Goal: Check status: Check status

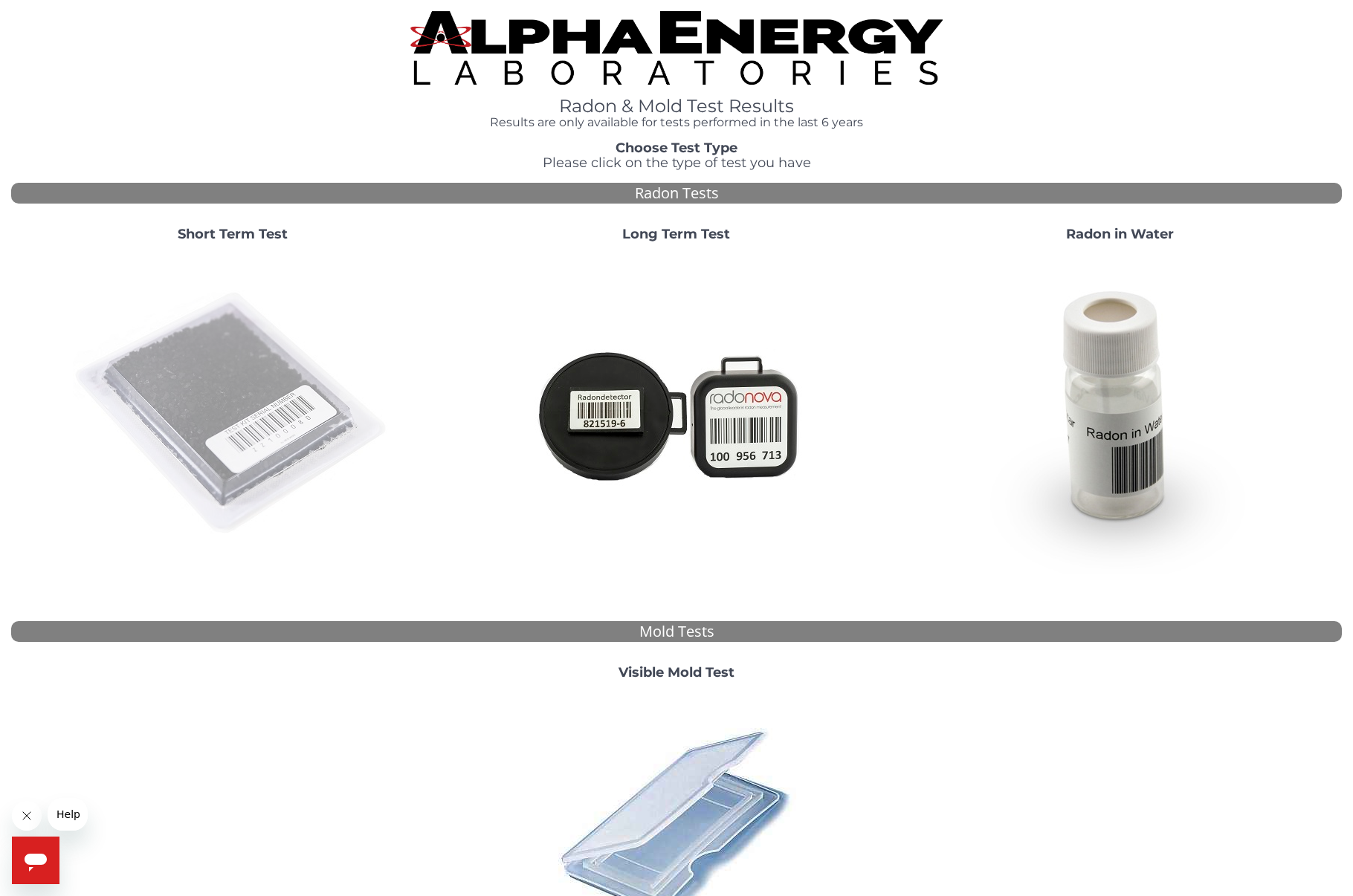
click at [253, 386] on img at bounding box center [232, 414] width 319 height 319
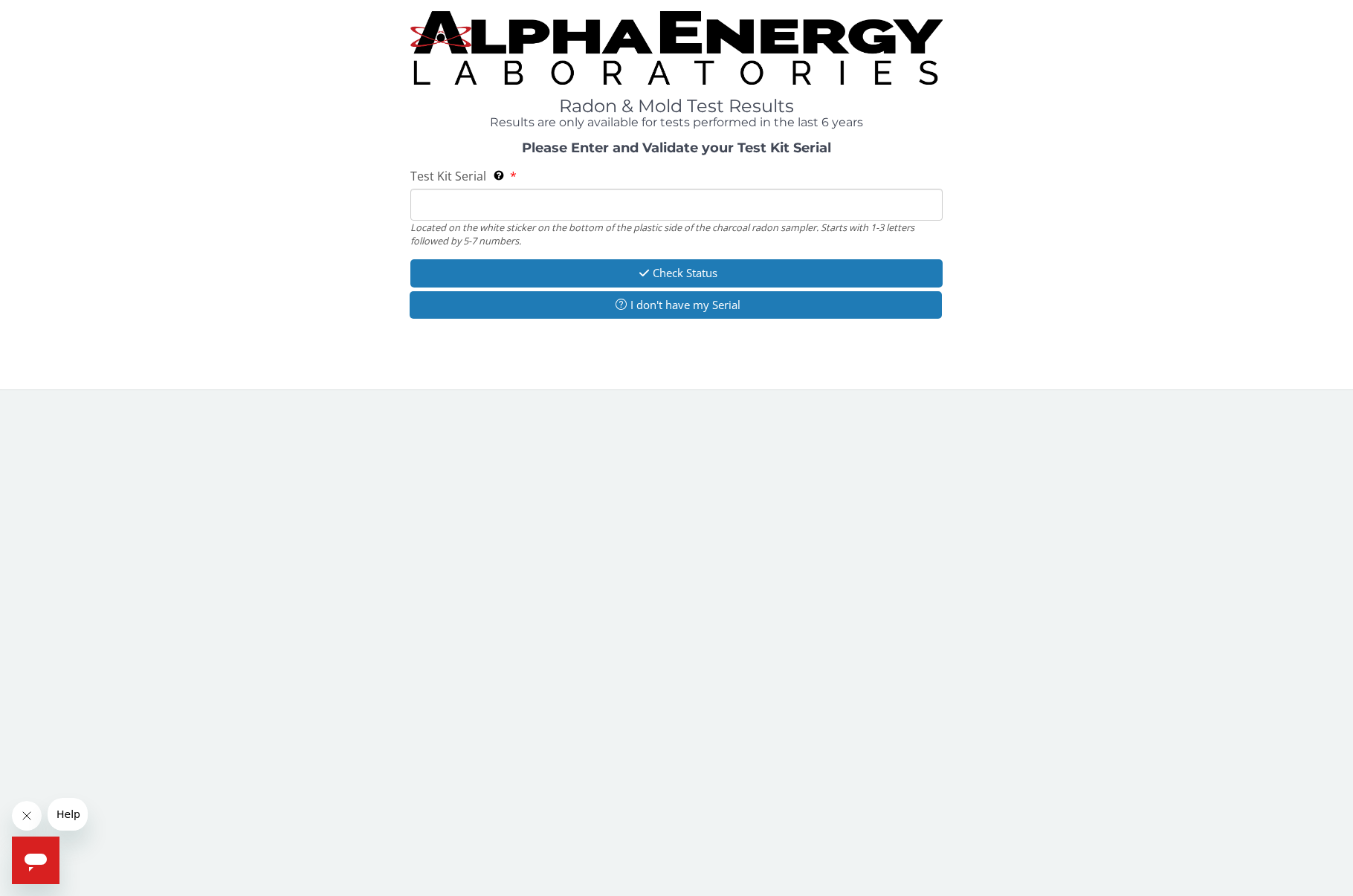
click at [495, 198] on input "Test Kit Serial Located on the white sticker on the bottom of the plastic side …" at bounding box center [676, 204] width 532 height 32
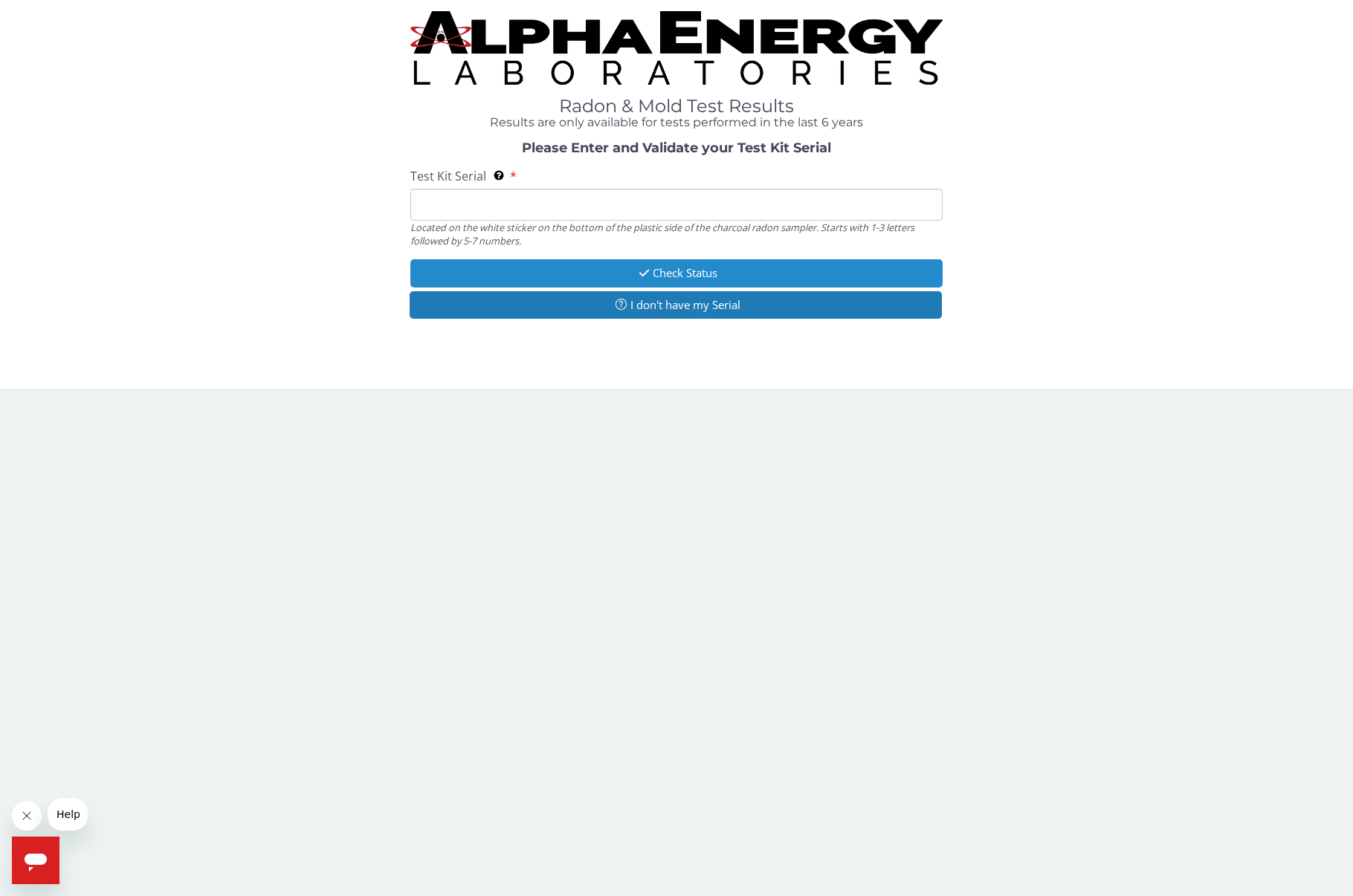
click at [705, 268] on button "Check Status" at bounding box center [676, 273] width 532 height 28
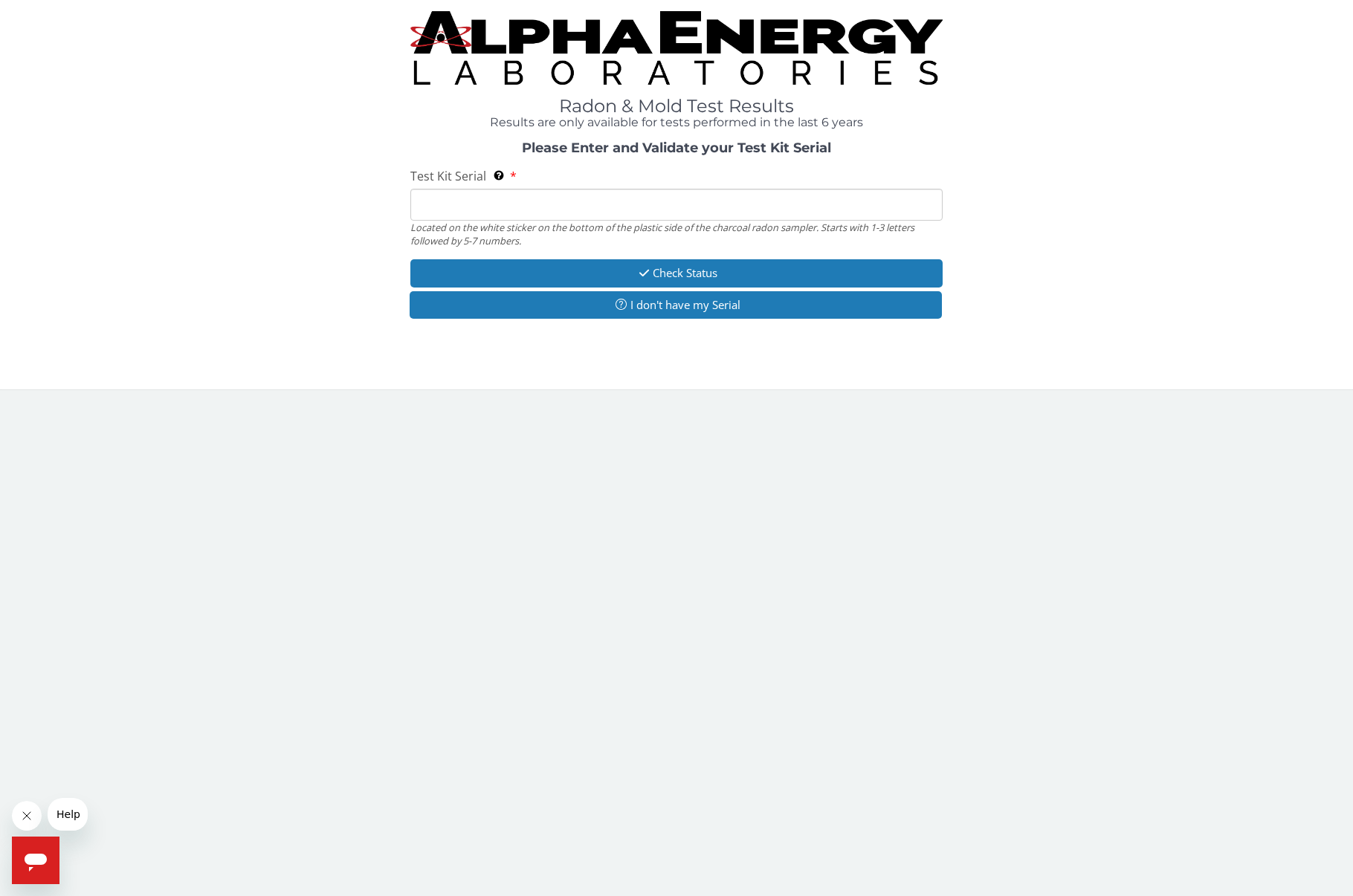
click at [705, 303] on button "I don't have my Serial" at bounding box center [676, 305] width 532 height 28
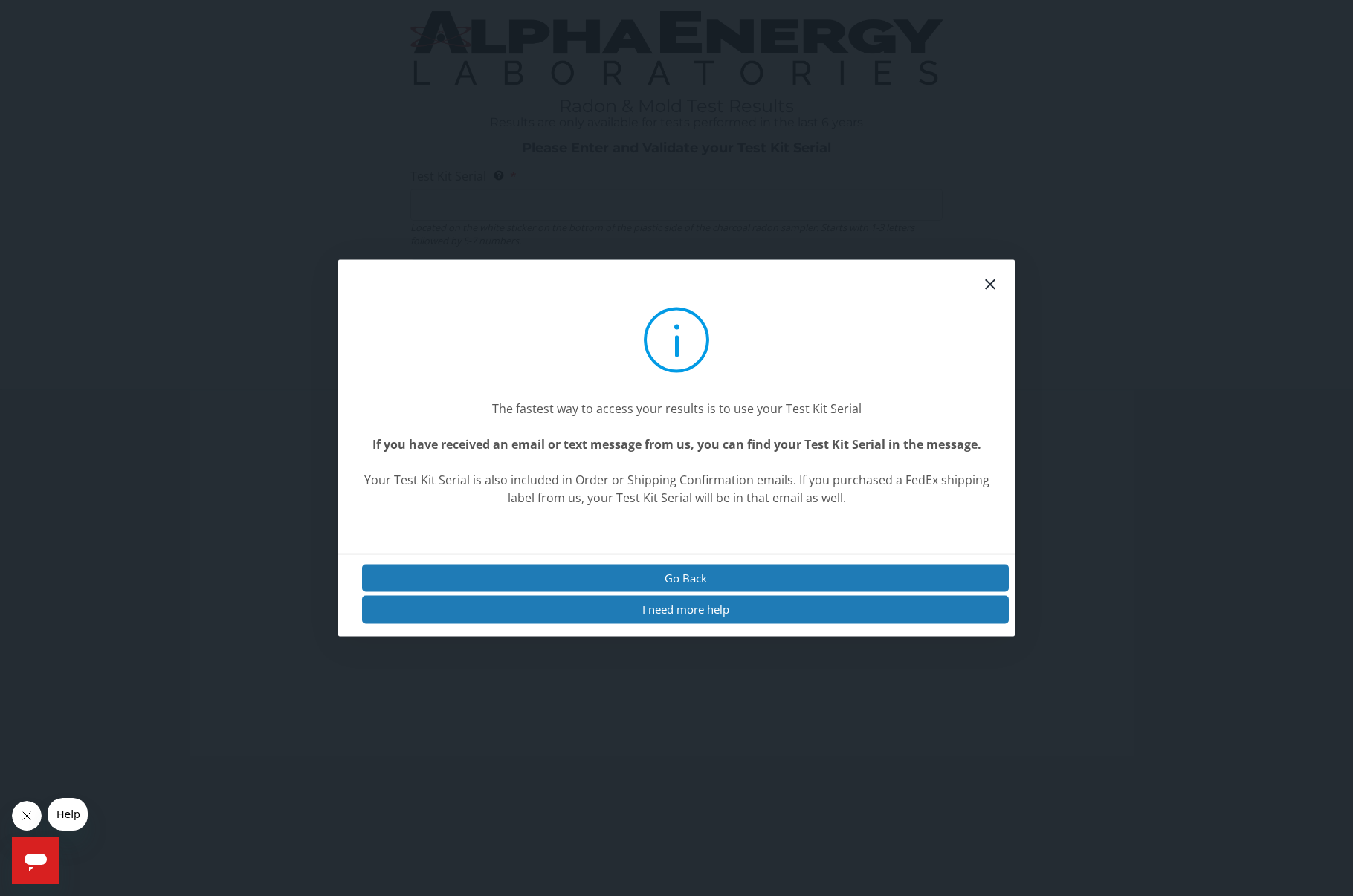
click at [992, 281] on icon at bounding box center [990, 284] width 17 height 17
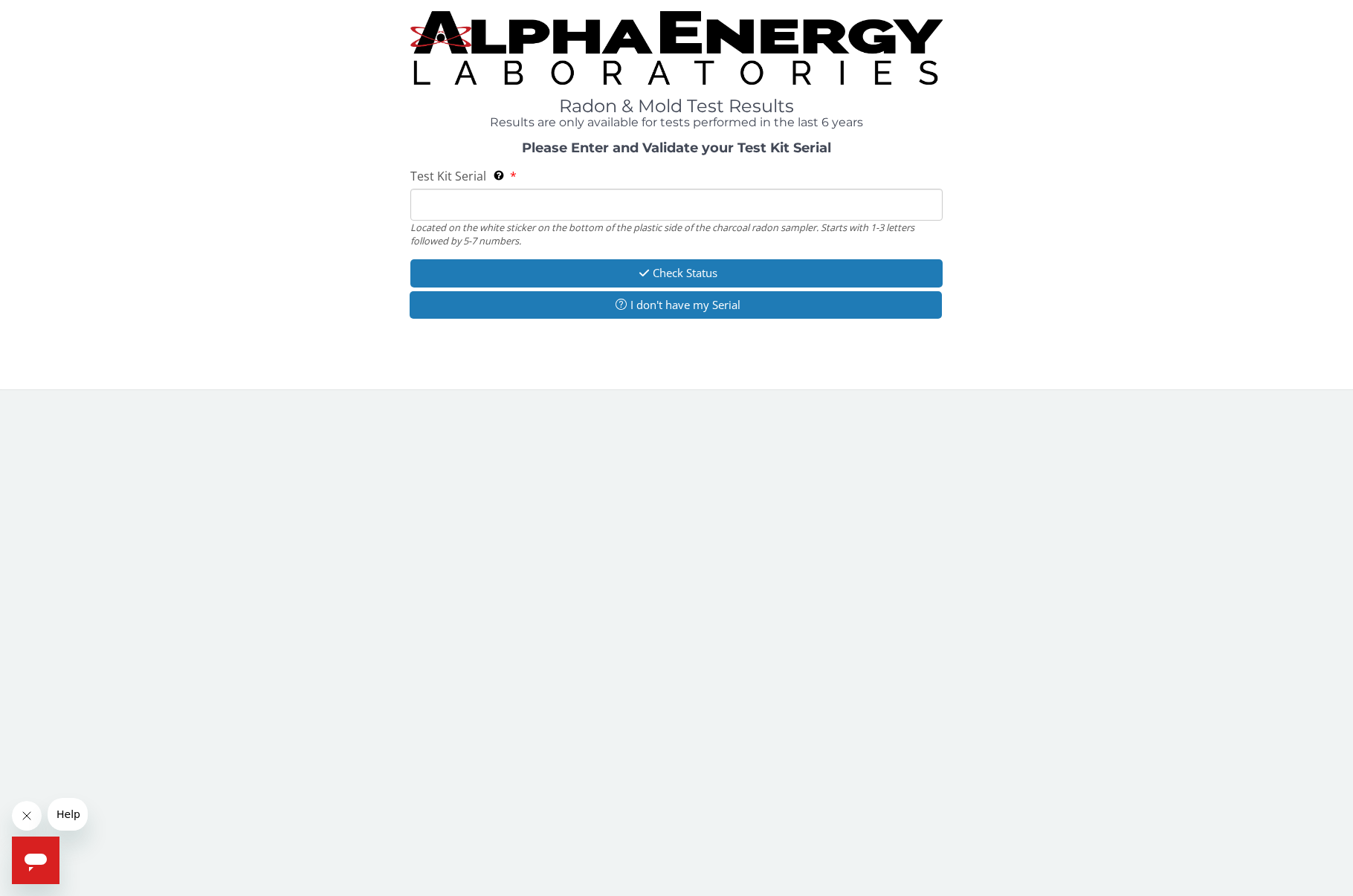
click at [456, 197] on input "Test Kit Serial Located on the white sticker on the bottom of the plastic side …" at bounding box center [676, 204] width 532 height 32
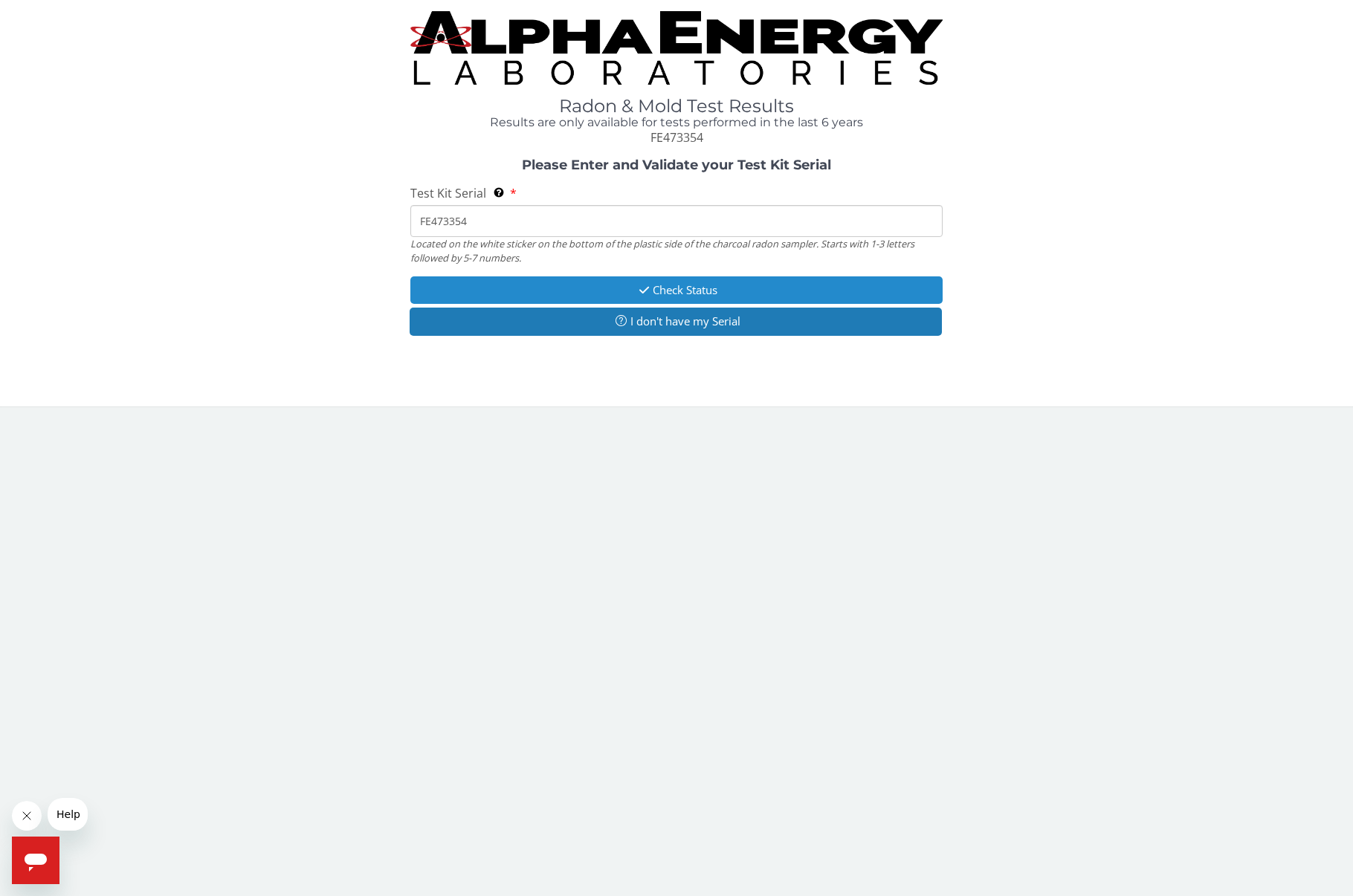
type input "FE473354"
click at [714, 284] on button "Check Status" at bounding box center [676, 291] width 532 height 28
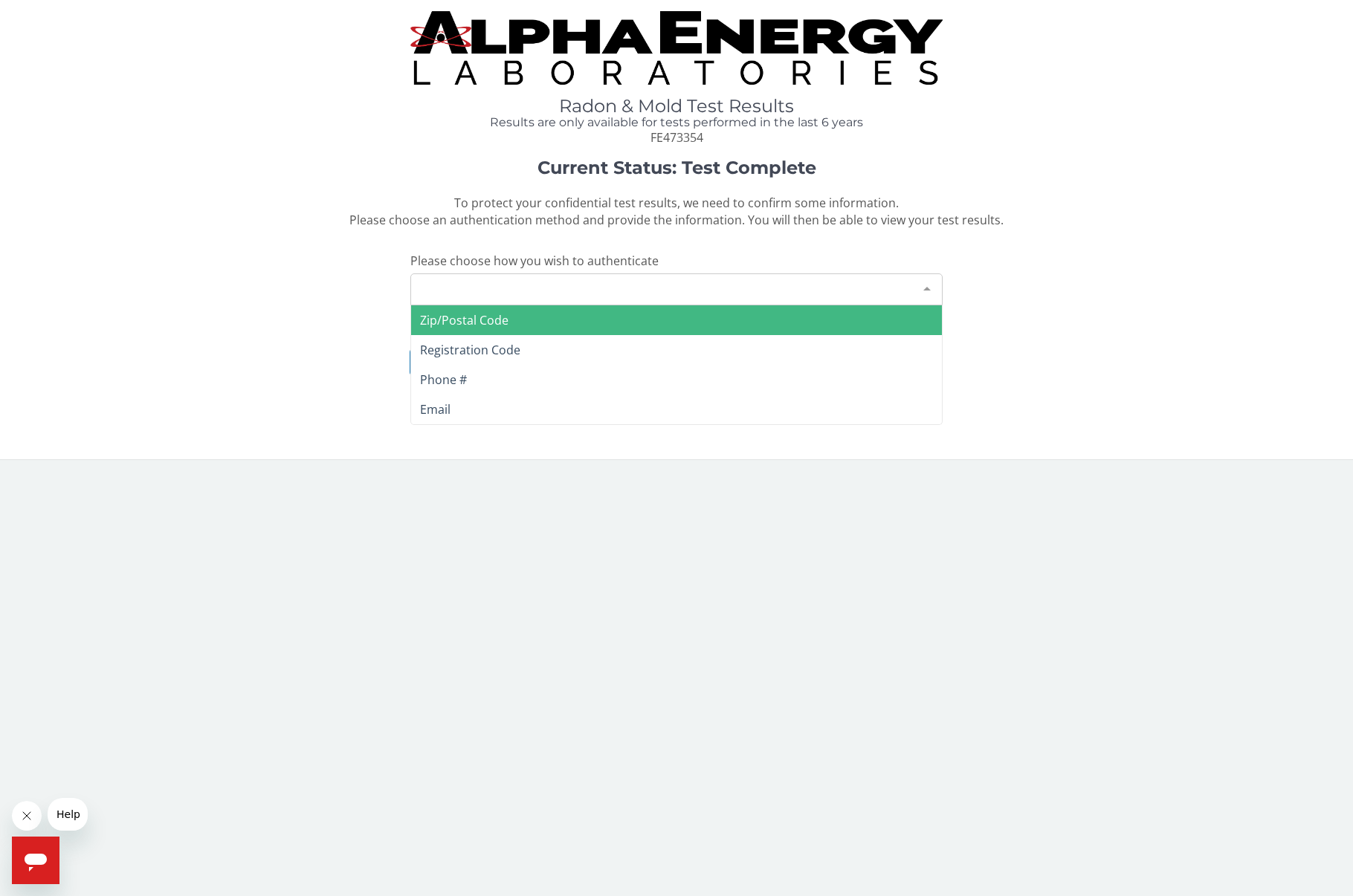
click at [442, 284] on div "Please make a selection" at bounding box center [676, 289] width 532 height 32
click at [465, 317] on span "Zip/Postal Code" at bounding box center [464, 320] width 88 height 17
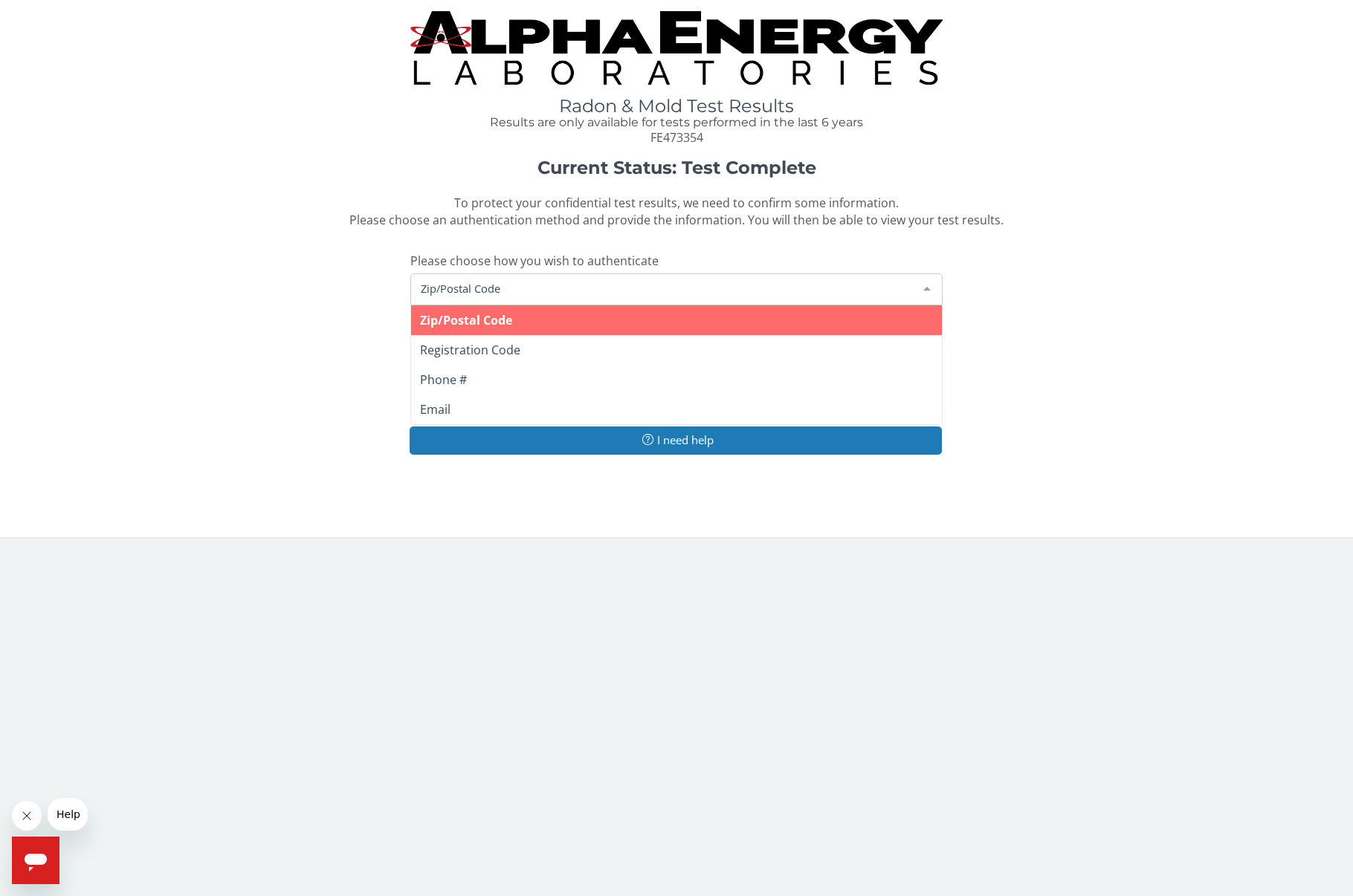
click at [454, 283] on span "Zip/Postal Code" at bounding box center [664, 288] width 495 height 17
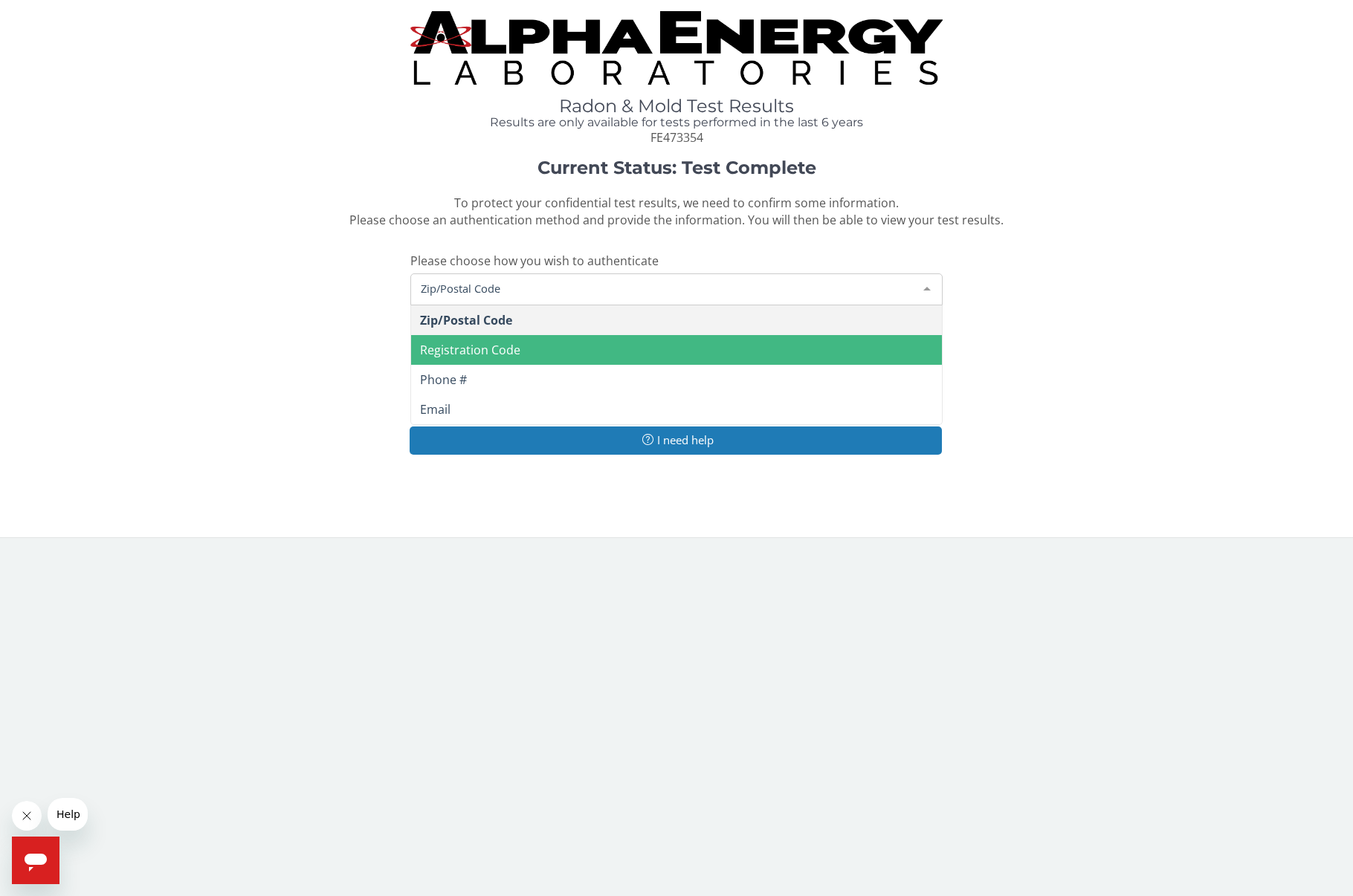
click at [256, 352] on div "Current Status: Test Complete To protect your confidential test results, we nee…" at bounding box center [676, 314] width 1330 height 312
click at [468, 283] on span "Zip/Postal Code" at bounding box center [664, 288] width 495 height 17
click at [466, 342] on span "Registration Code" at bounding box center [470, 350] width 100 height 17
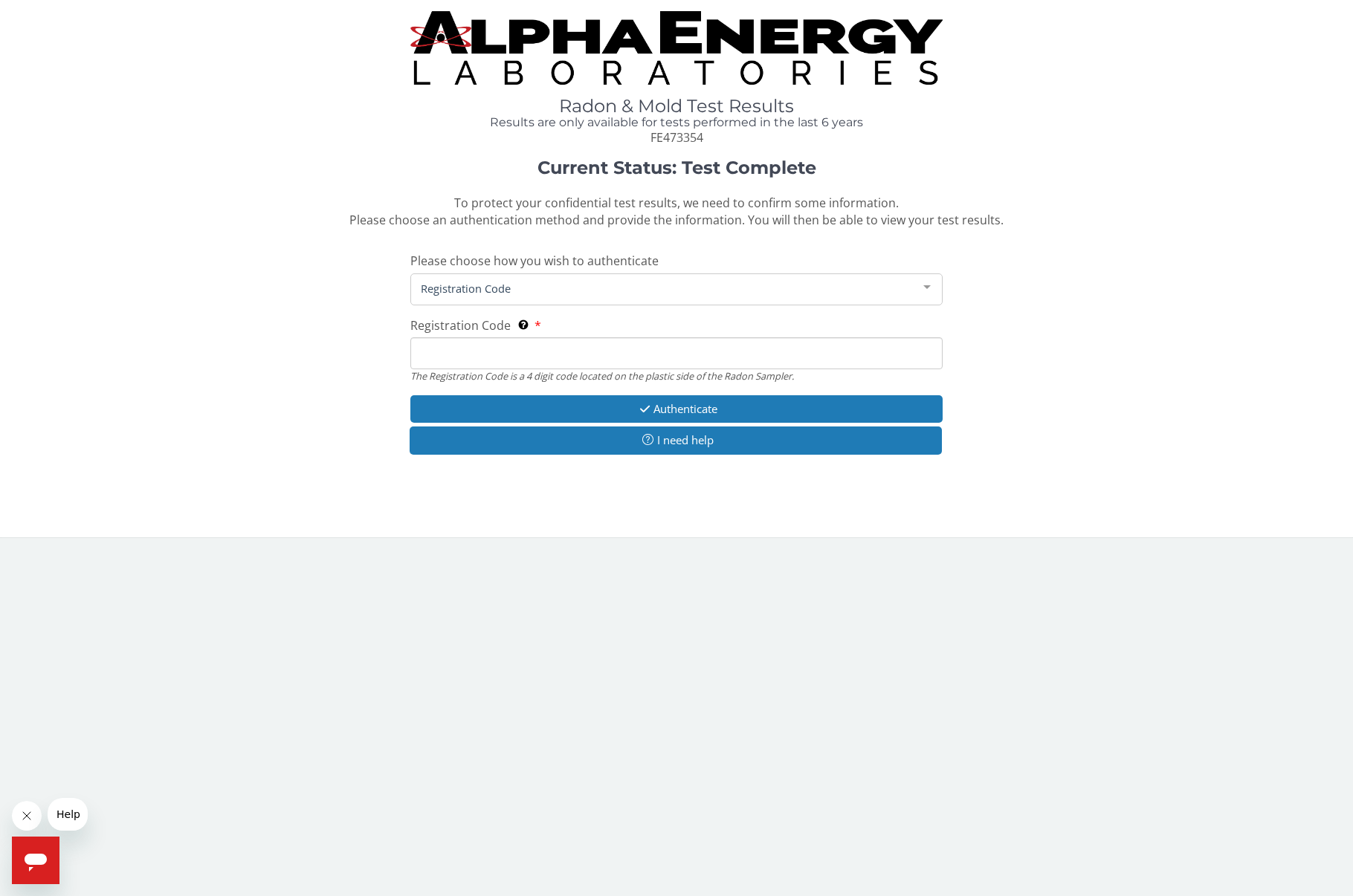
click at [446, 348] on input "Registration Code The Registration Code is a 4 digit code located on the plasti…" at bounding box center [676, 353] width 532 height 32
type input "1EB5"
click at [687, 402] on button "Authenticate" at bounding box center [676, 409] width 532 height 28
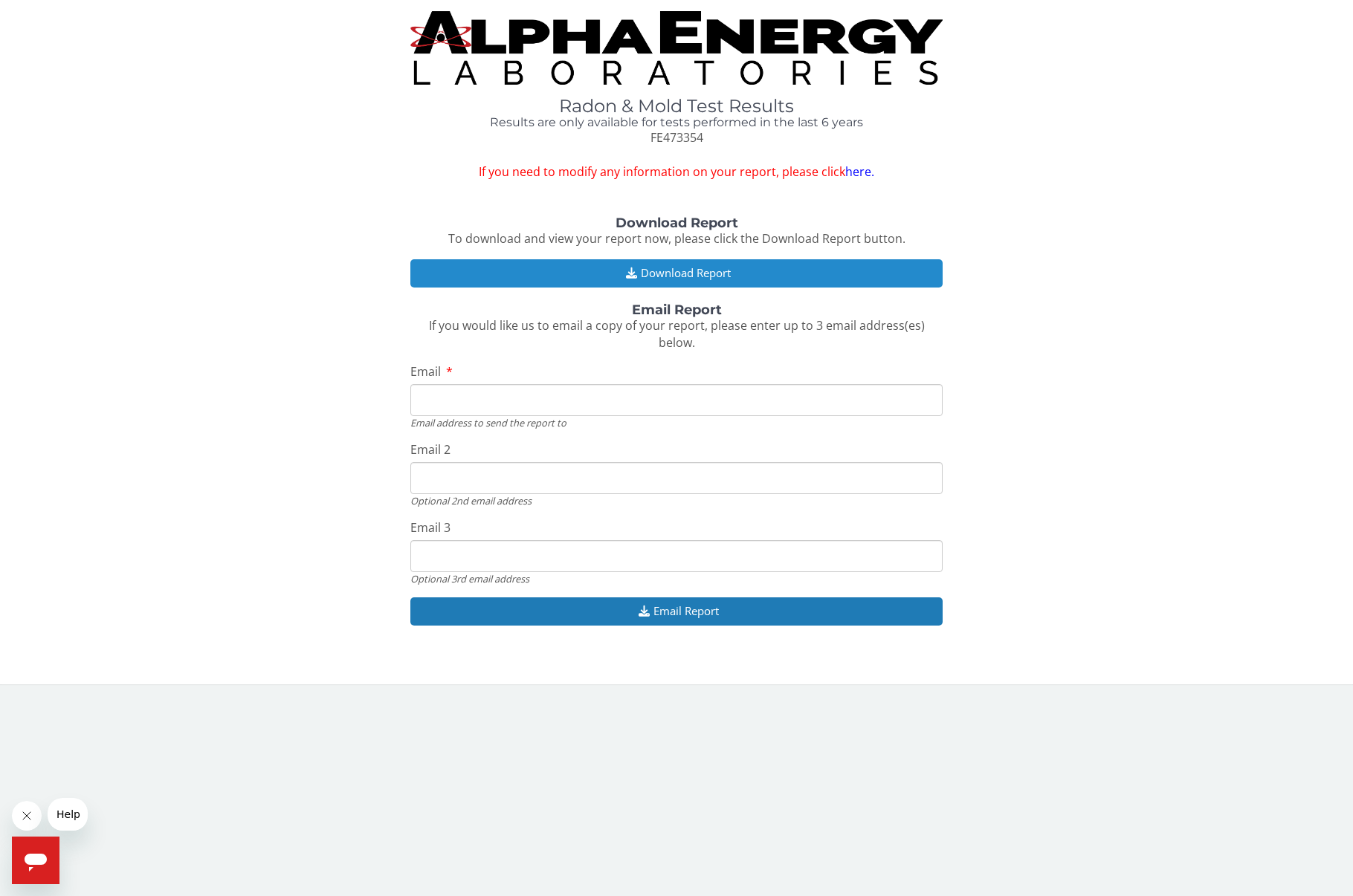
click at [680, 268] on button "Download Report" at bounding box center [676, 273] width 532 height 28
